Goal: Complete application form: Complete application form

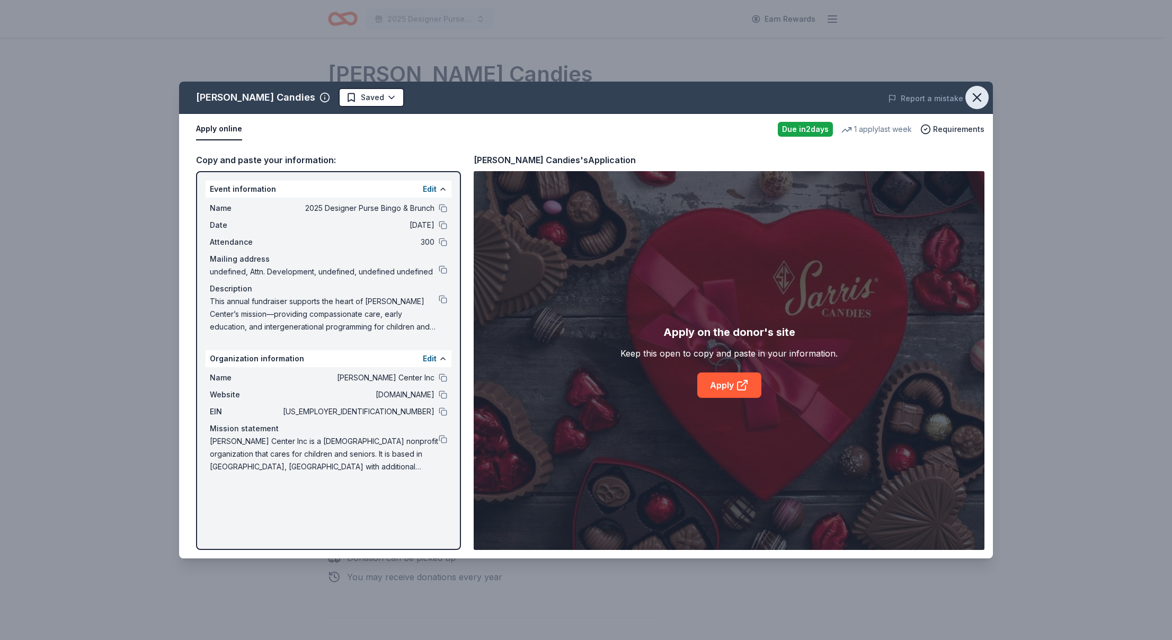
click at [982, 94] on icon "button" at bounding box center [977, 97] width 15 height 15
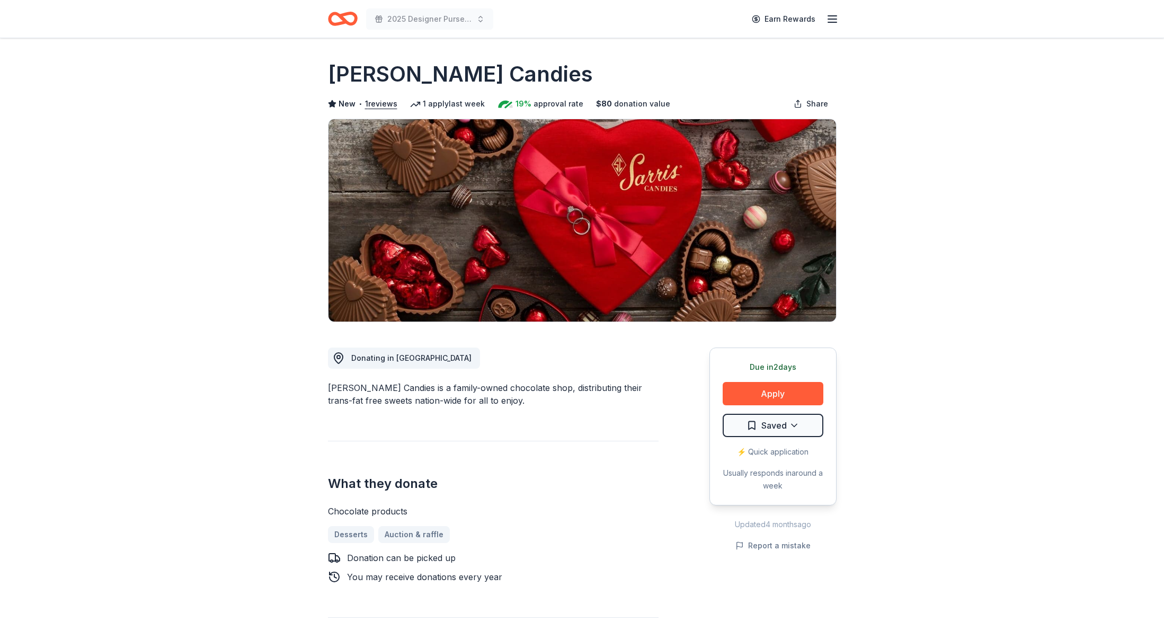
click at [341, 23] on icon "Home" at bounding box center [338, 18] width 16 height 11
click at [351, 21] on icon "Home" at bounding box center [343, 18] width 30 height 25
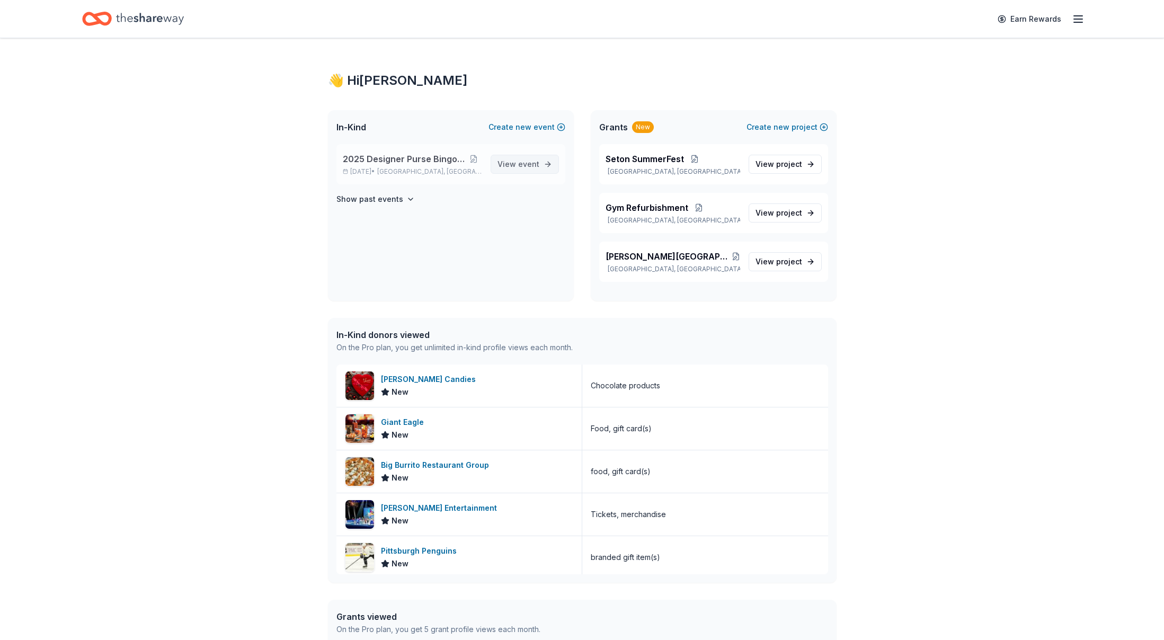
click at [513, 164] on span "View event" at bounding box center [519, 164] width 42 height 13
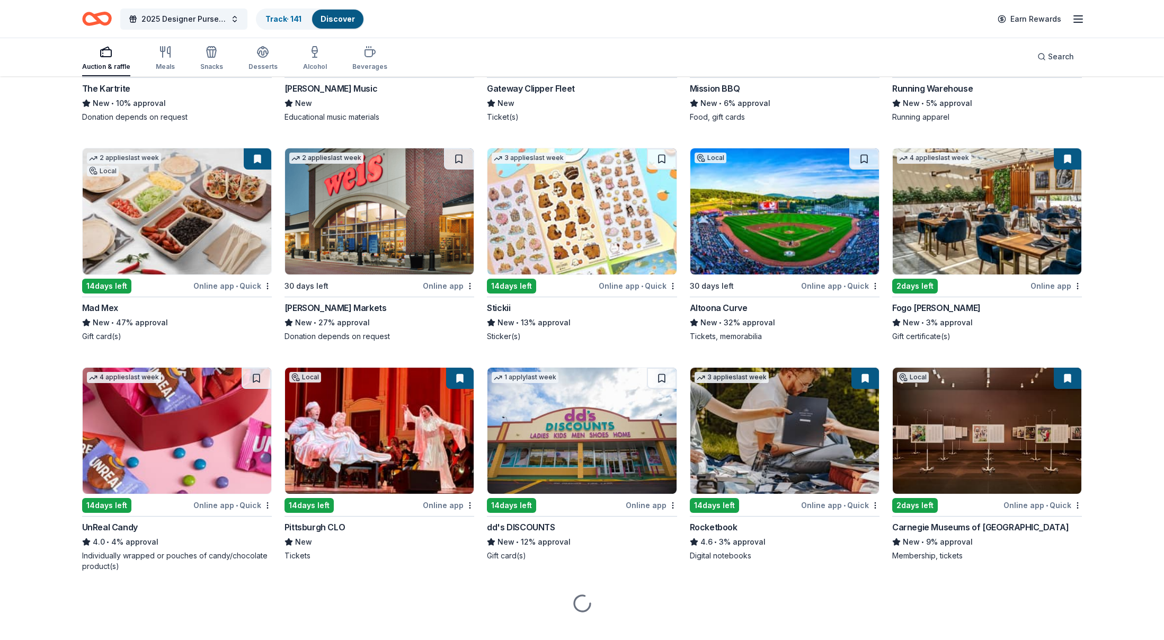
scroll to position [3323, 0]
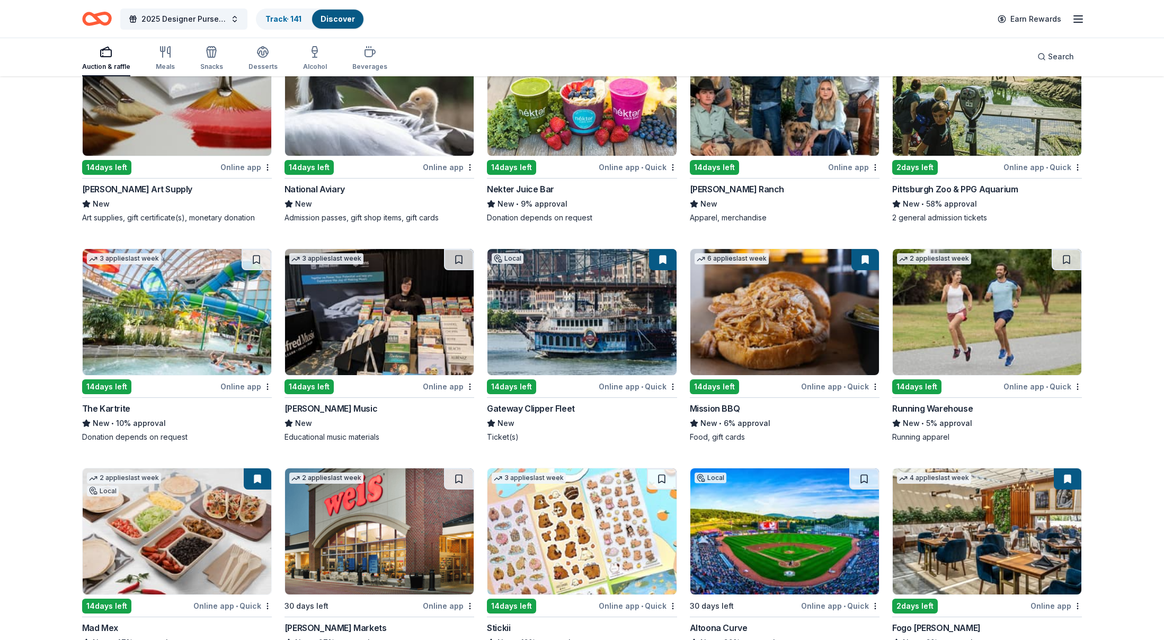
click at [781, 348] on img at bounding box center [785, 312] width 189 height 126
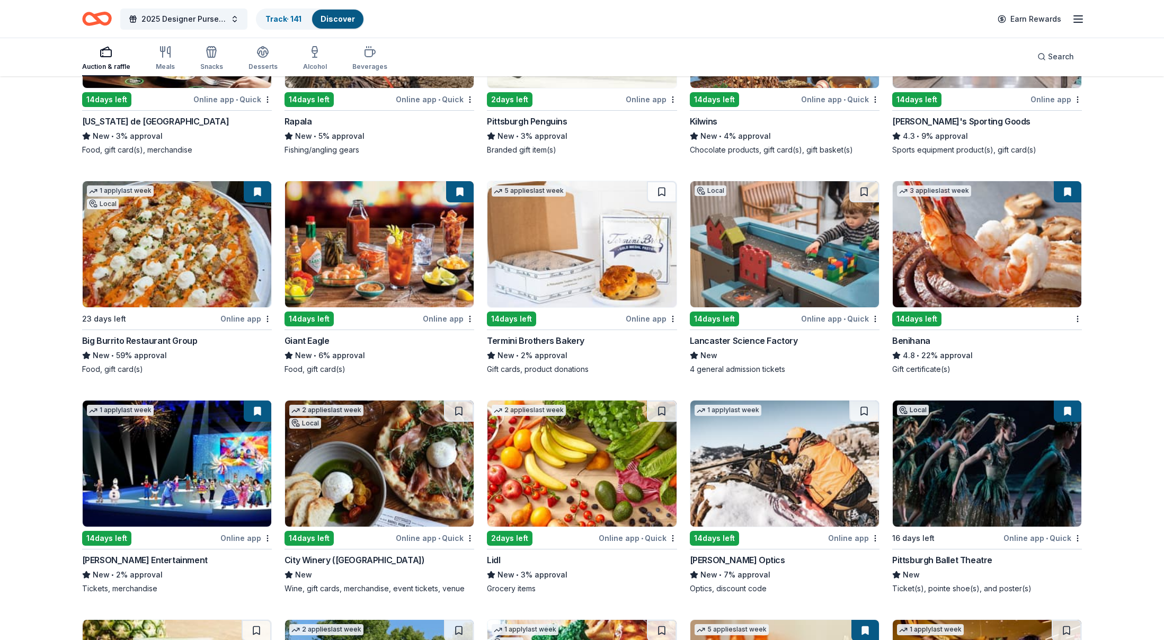
scroll to position [4537, 0]
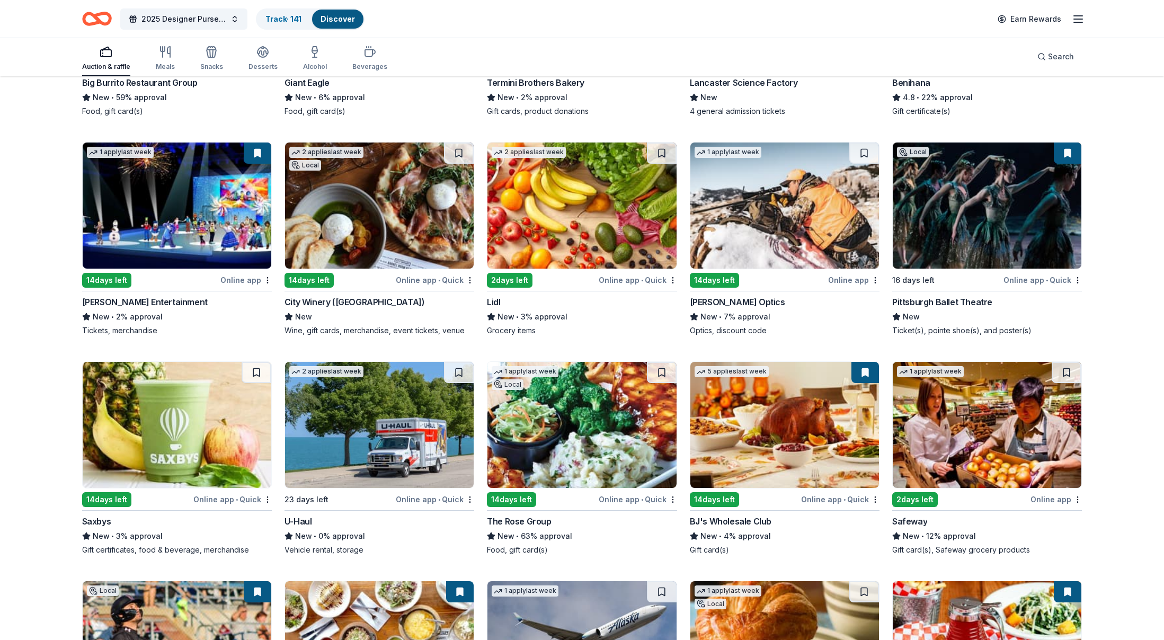
click at [764, 433] on img at bounding box center [785, 425] width 189 height 126
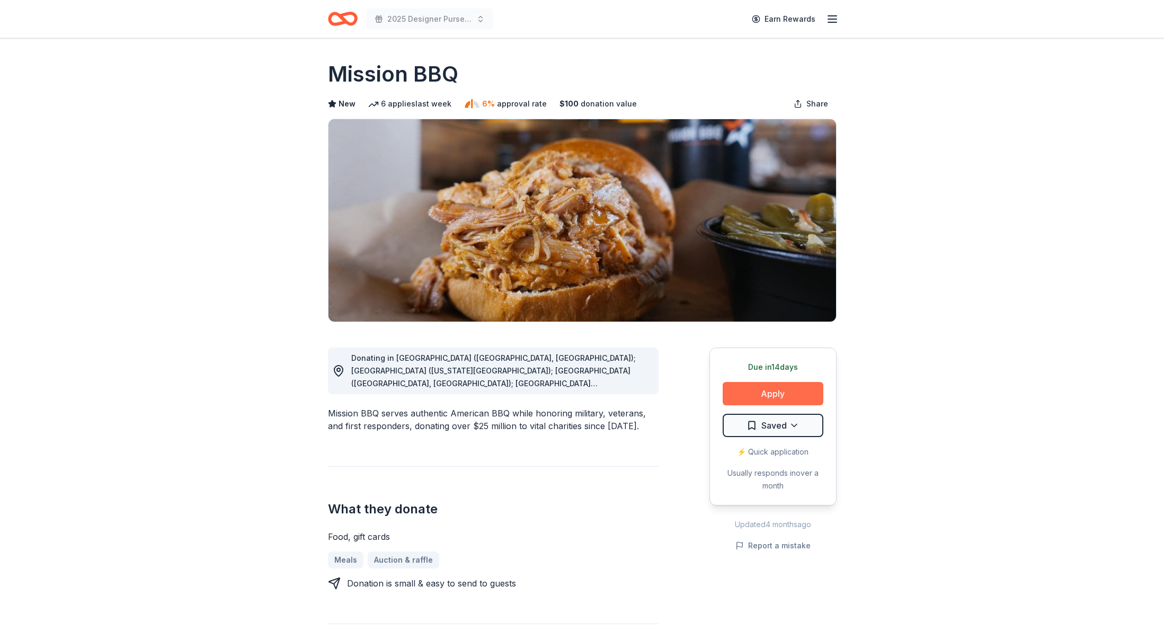
click at [783, 393] on button "Apply" at bounding box center [773, 393] width 101 height 23
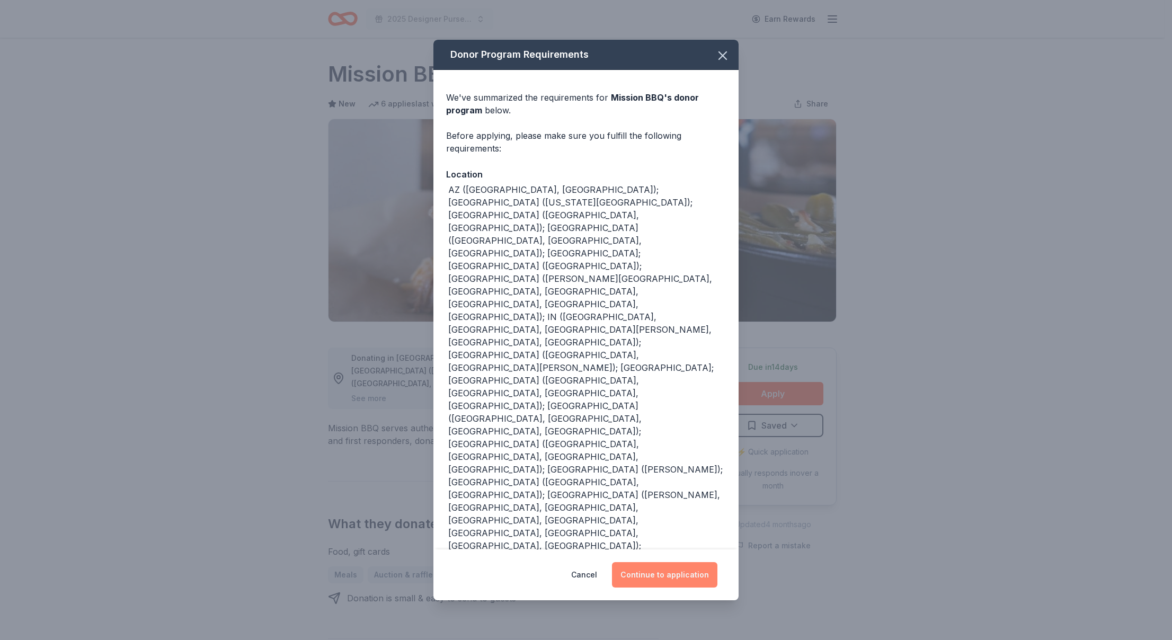
click at [668, 562] on button "Continue to application" at bounding box center [664, 574] width 105 height 25
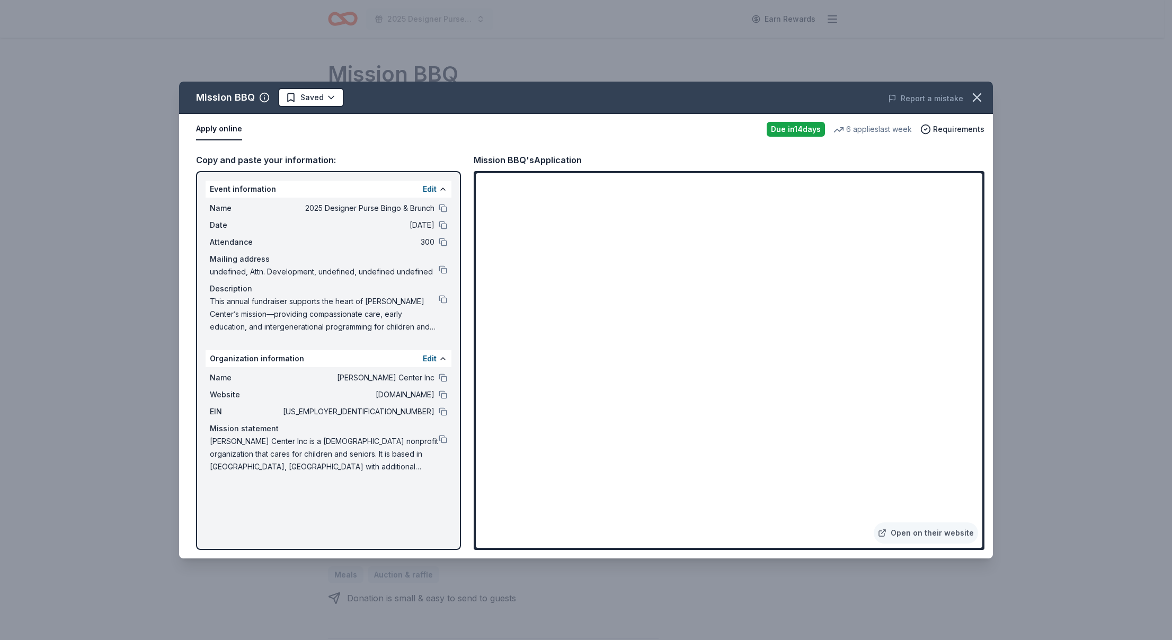
click at [327, 103] on html "2025 Designer Purse Bingo & Brunch Earn Rewards Due in 14 days Share Mission BB…" at bounding box center [586, 320] width 1172 height 640
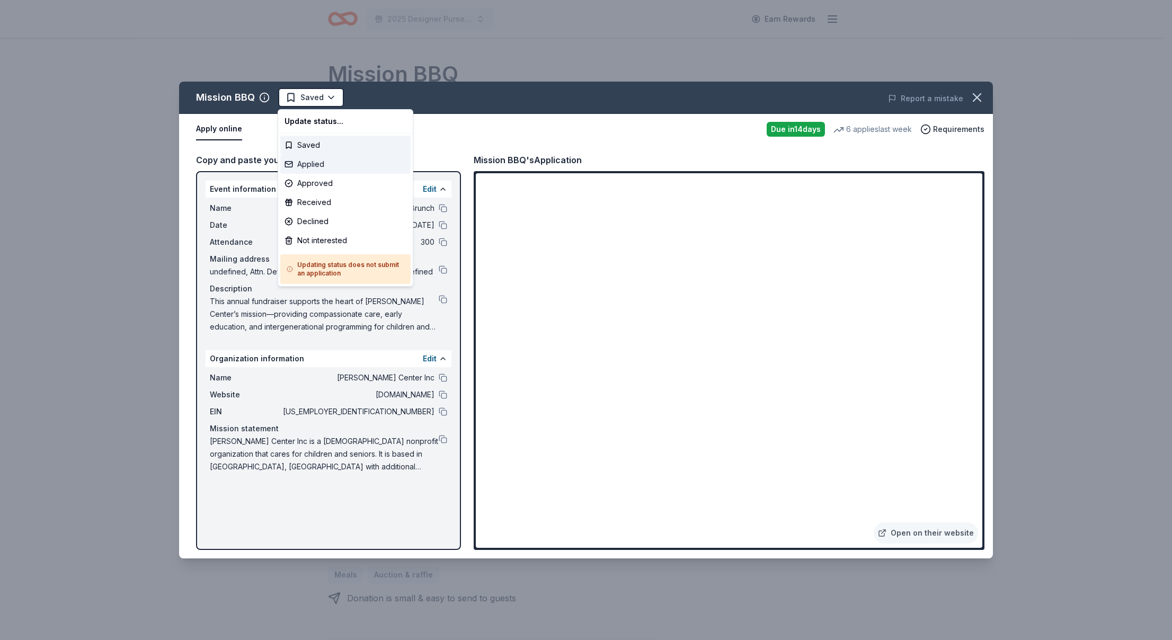
click at [314, 166] on div "Applied" at bounding box center [345, 164] width 130 height 19
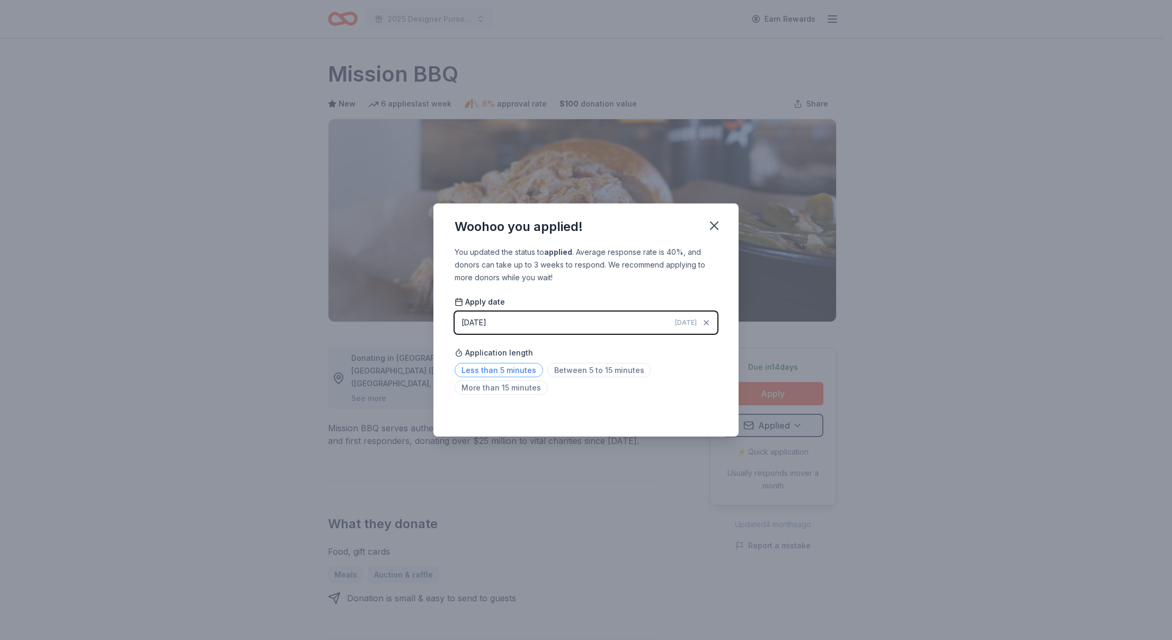
click at [504, 369] on span "Less than 5 minutes" at bounding box center [499, 370] width 89 height 14
click at [172, 142] on div "Woohoo you applied! You updated the status to applied . Average response rate i…" at bounding box center [586, 320] width 1172 height 640
click at [721, 226] on icon "button" at bounding box center [714, 225] width 15 height 15
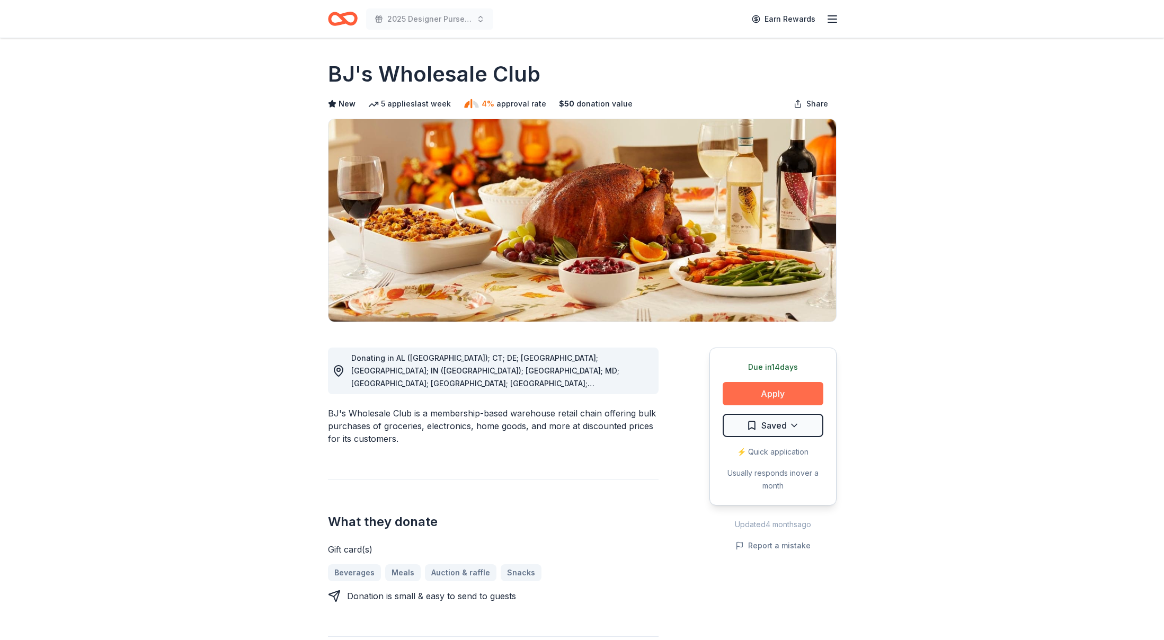
click at [740, 392] on button "Apply" at bounding box center [773, 393] width 101 height 23
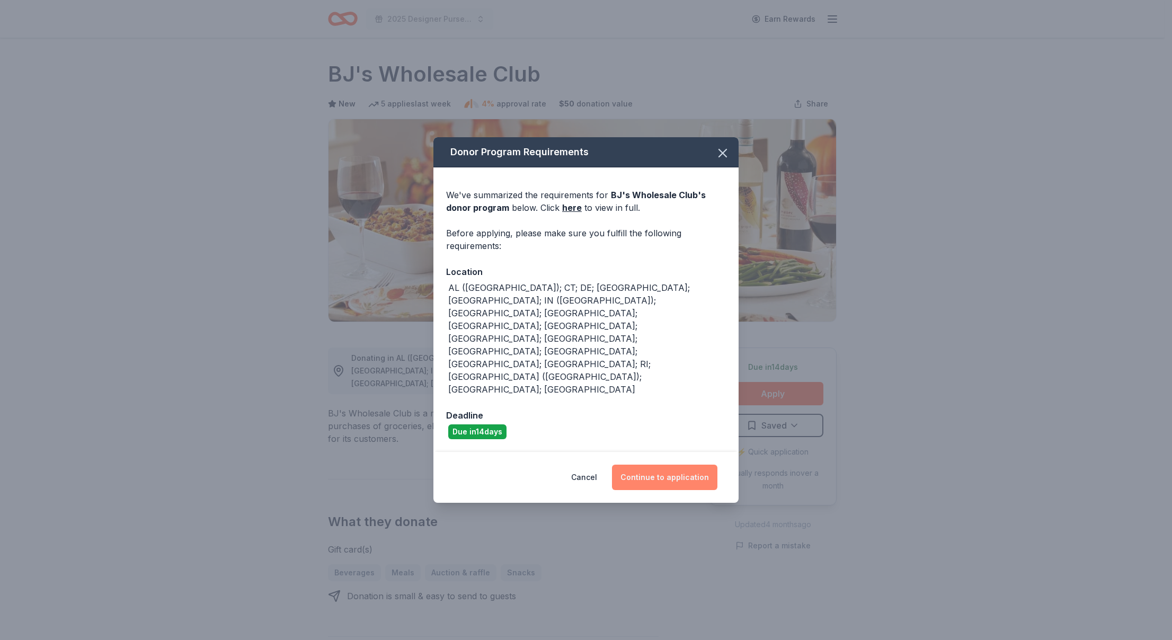
click at [639, 465] on button "Continue to application" at bounding box center [664, 477] width 105 height 25
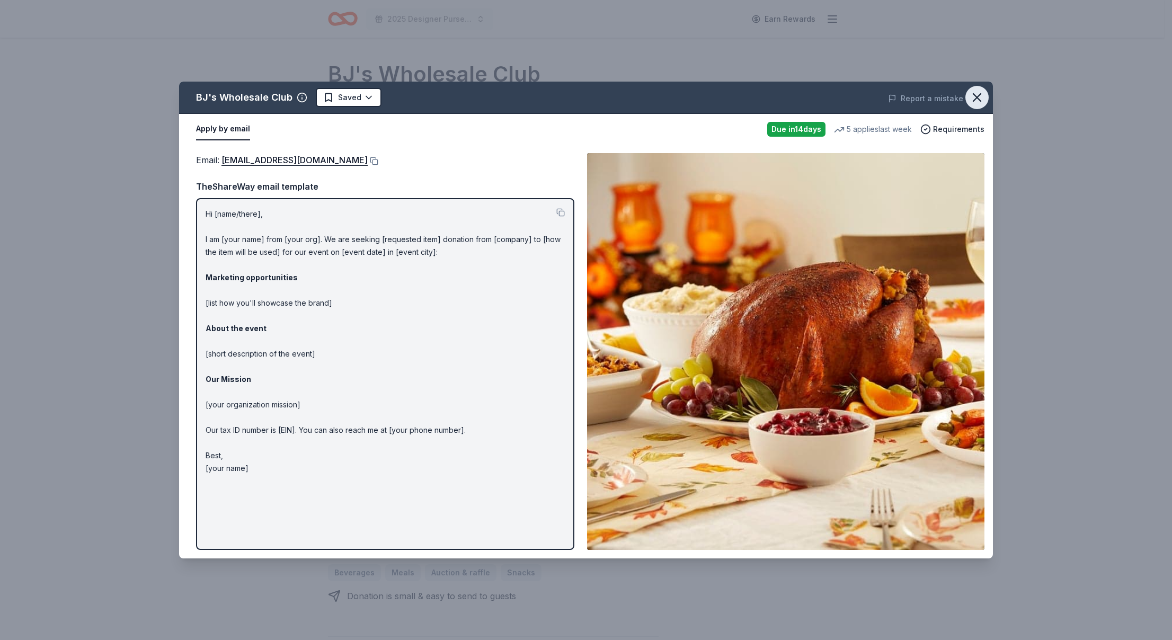
click at [978, 93] on icon "button" at bounding box center [977, 97] width 15 height 15
